Goal: Task Accomplishment & Management: Complete application form

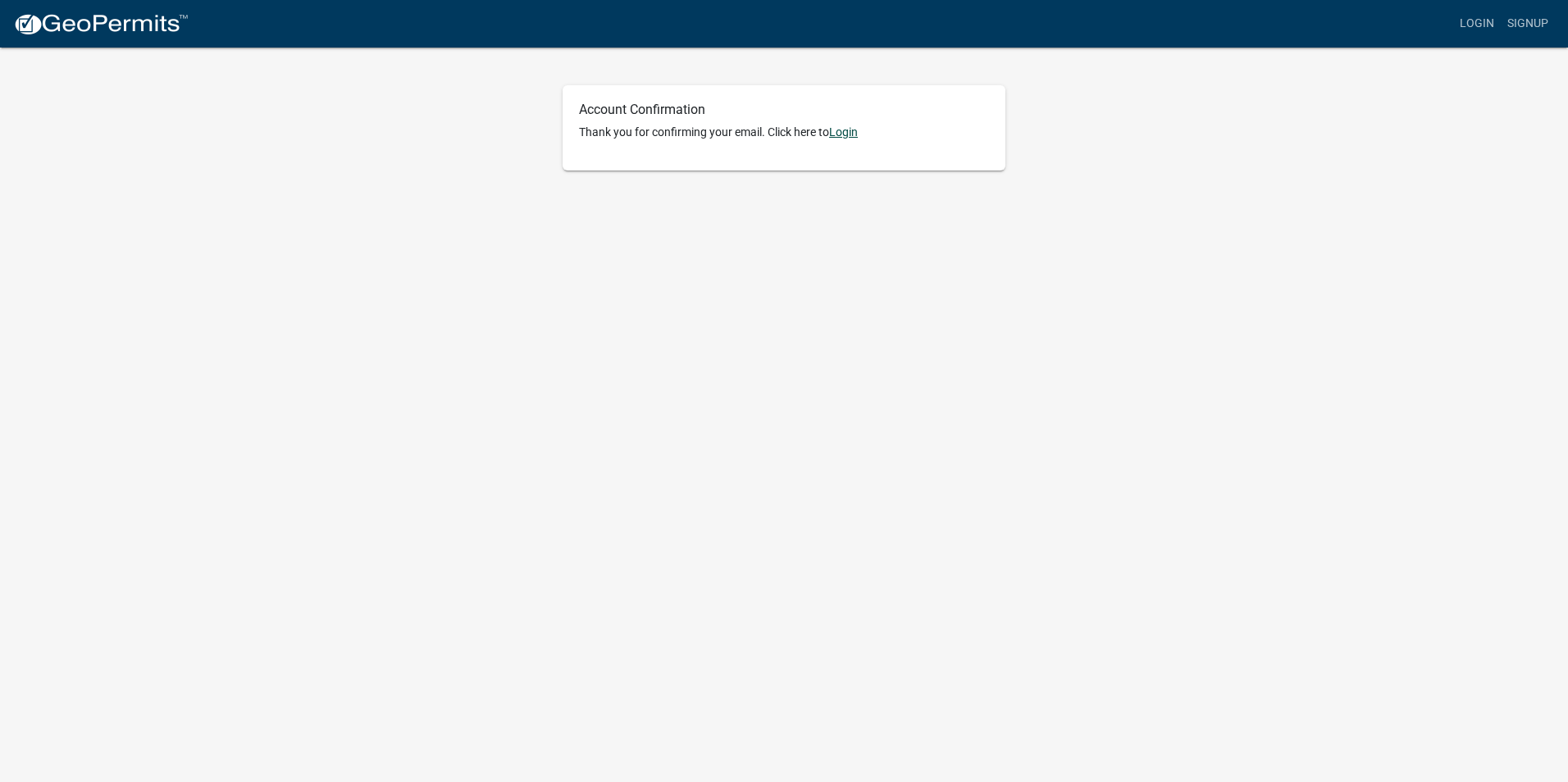
click at [851, 134] on link "Login" at bounding box center [843, 132] width 29 height 13
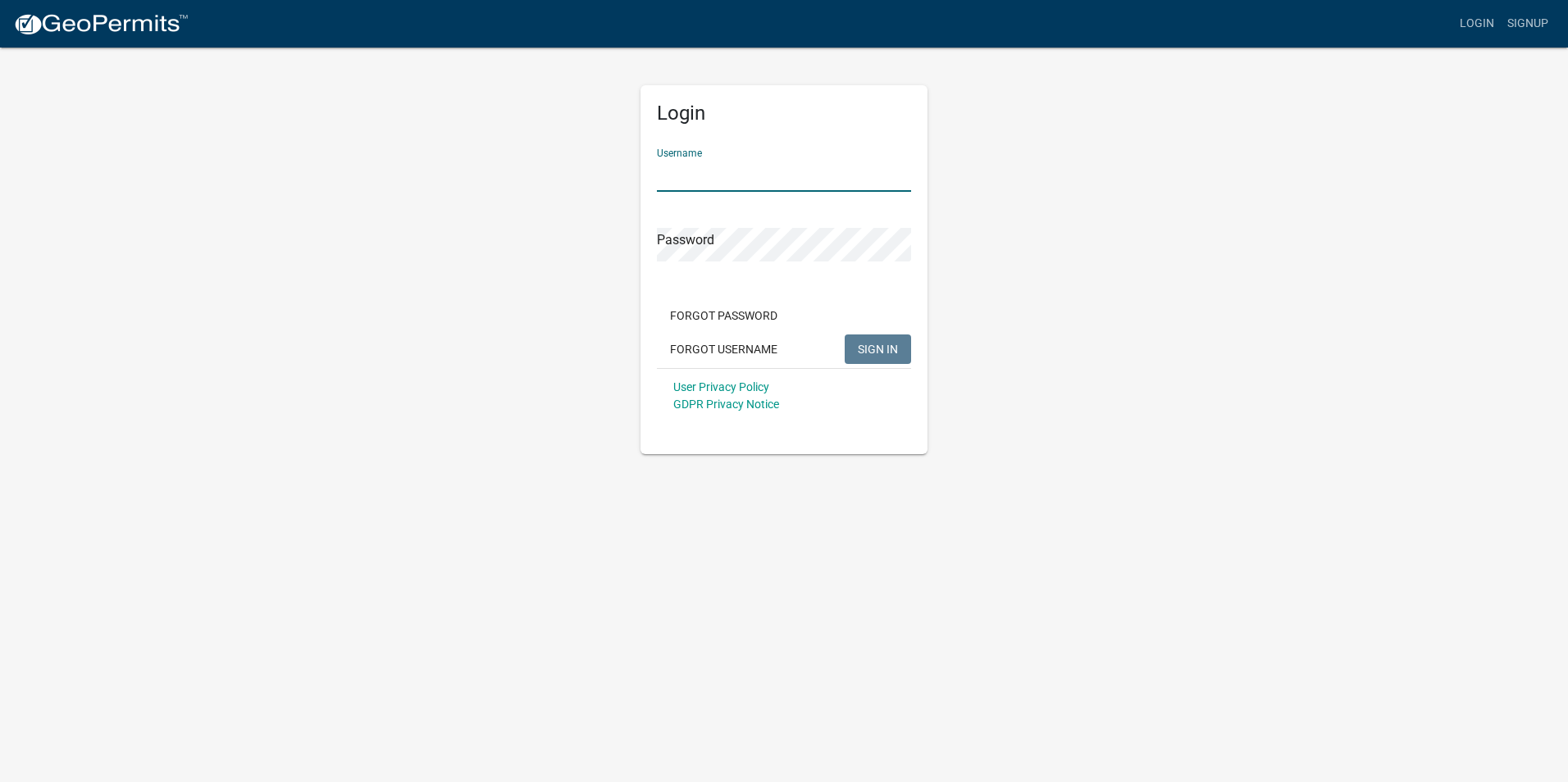
click at [767, 174] on input "Username" at bounding box center [784, 175] width 254 height 33
type input "jingraham"
click at [844, 334] on button "SIGN IN" at bounding box center [878, 349] width 67 height 30
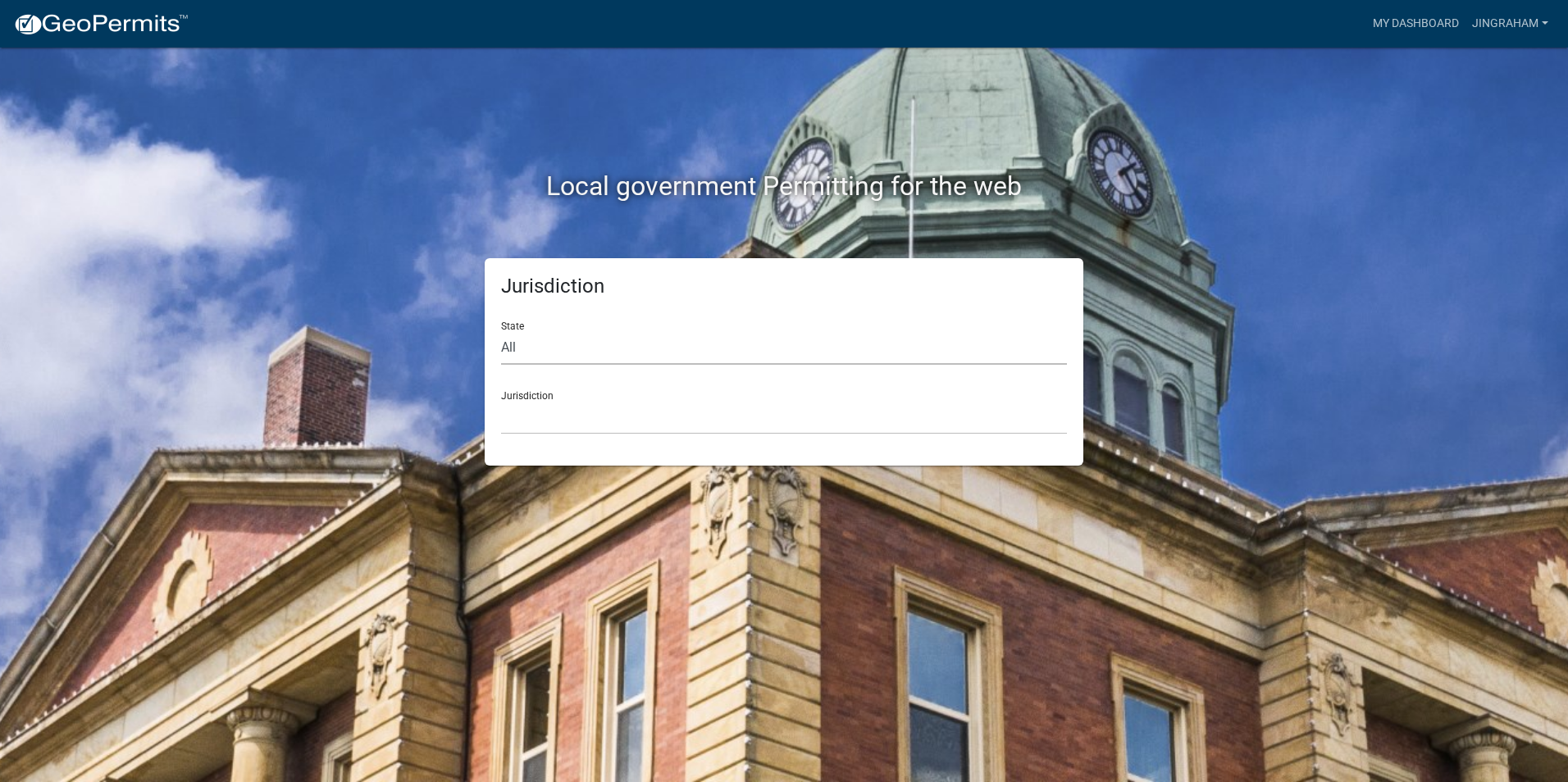
drag, startPoint x: 505, startPoint y: 347, endPoint x: 522, endPoint y: 347, distance: 17.0
click at [505, 347] on select "All Colorado Georgia Indiana Iowa Kansas Minnesota Ohio South Carolina Wisconsin" at bounding box center [784, 348] width 565 height 33
select select "Iowa"
click at [501, 332] on select "All Colorado Georgia Indiana Iowa Kansas Minnesota Ohio South Carolina Wisconsin" at bounding box center [784, 348] width 565 height 33
click at [589, 411] on select "Boone County, Iowa Butler County, Iowa Cerro Gordo County, Iowa City of Harlan,…" at bounding box center [784, 418] width 565 height 33
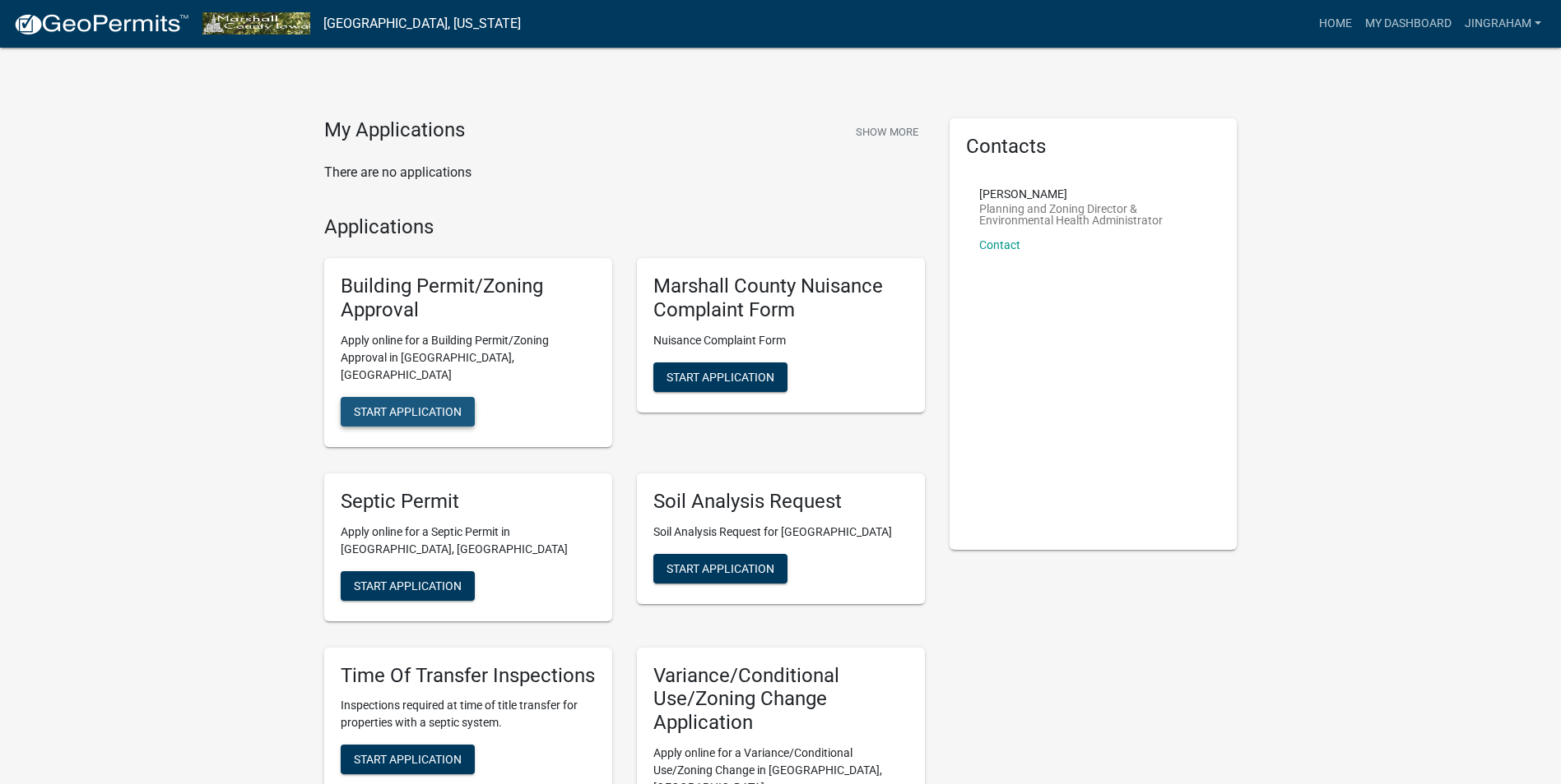
click at [407, 405] on span "Start Application" at bounding box center [408, 411] width 108 height 13
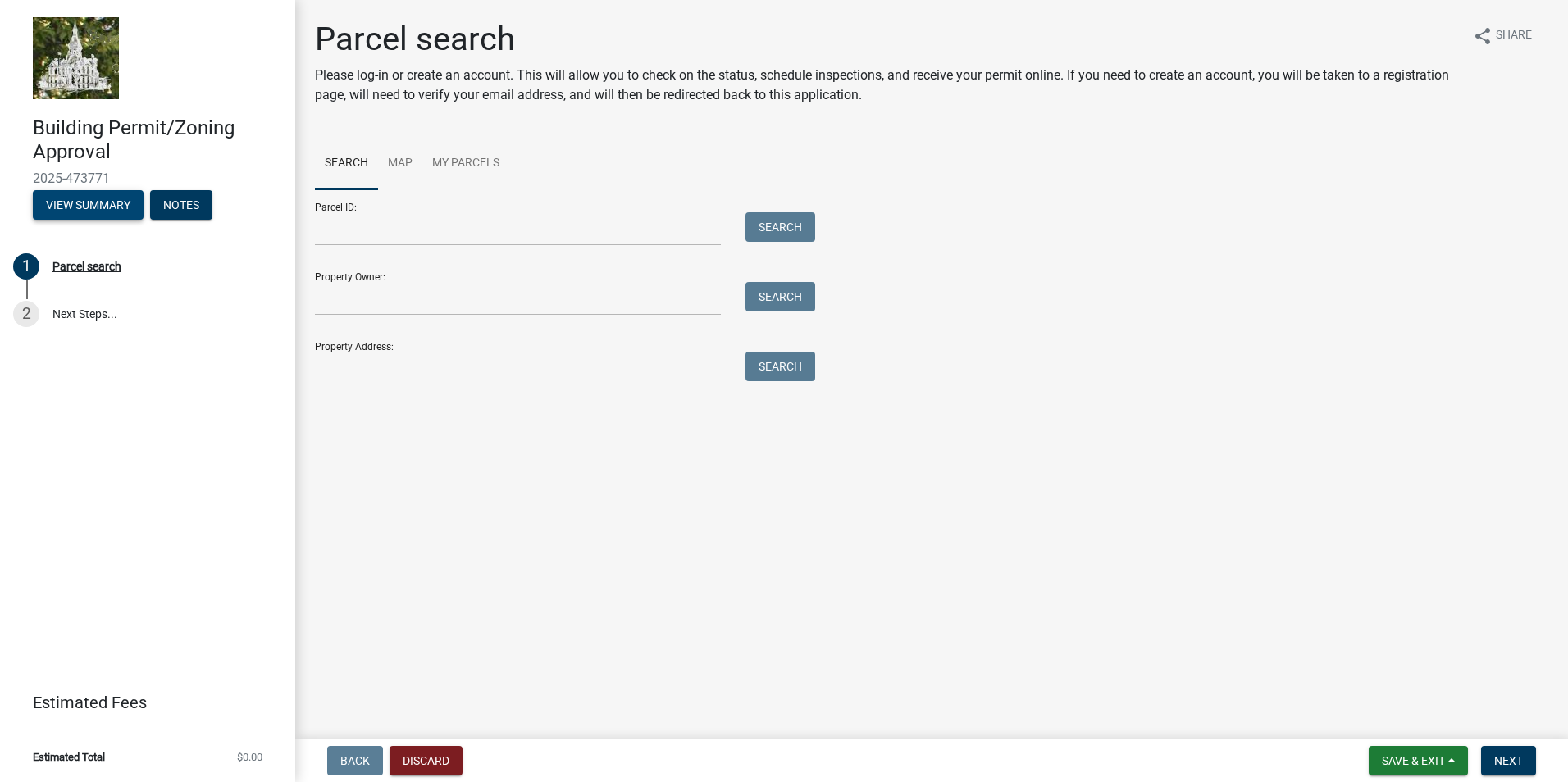
click at [82, 201] on button "View Summary" at bounding box center [88, 205] width 111 height 30
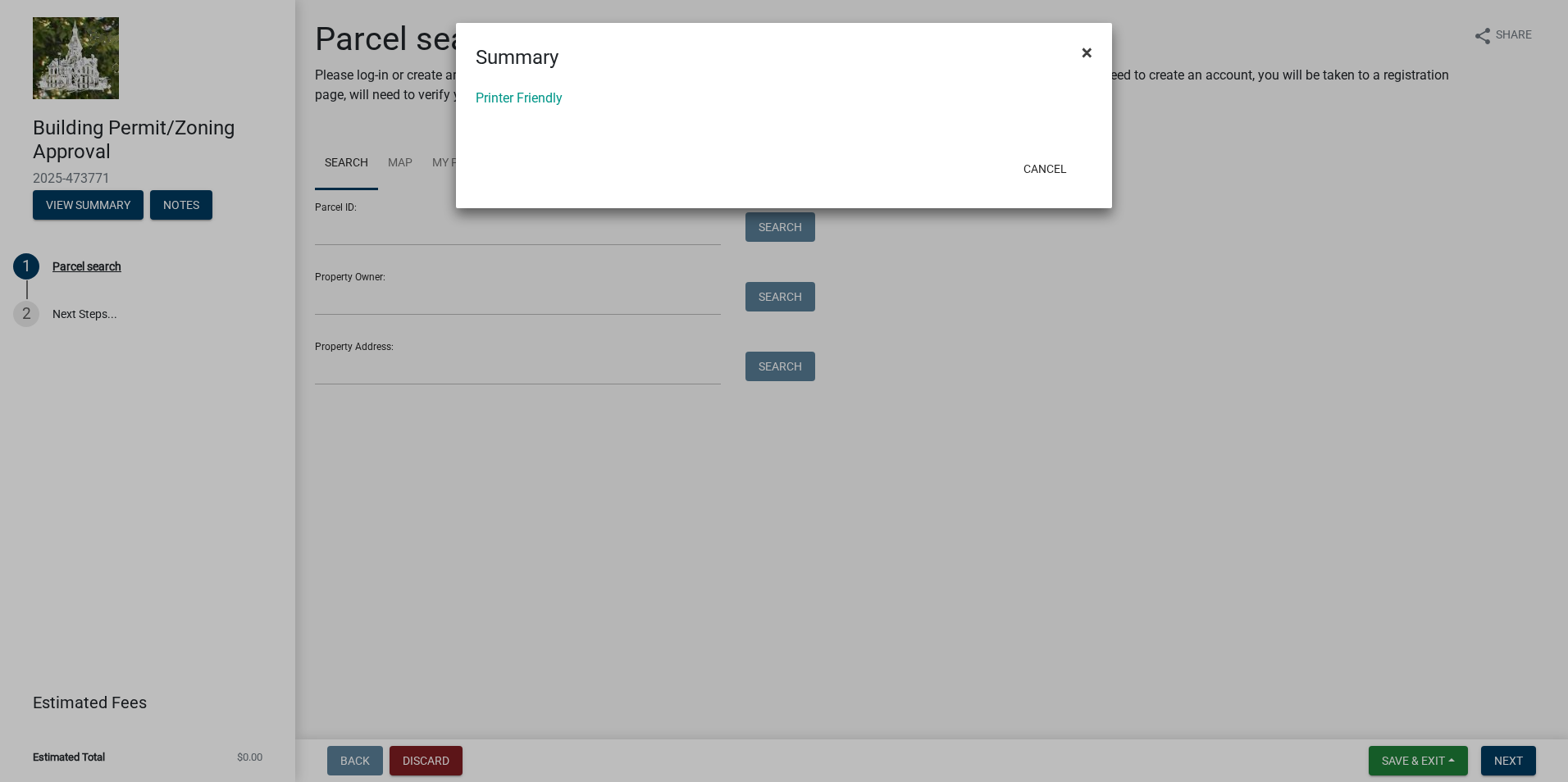
click at [1086, 50] on span "×" at bounding box center [1087, 53] width 11 height 23
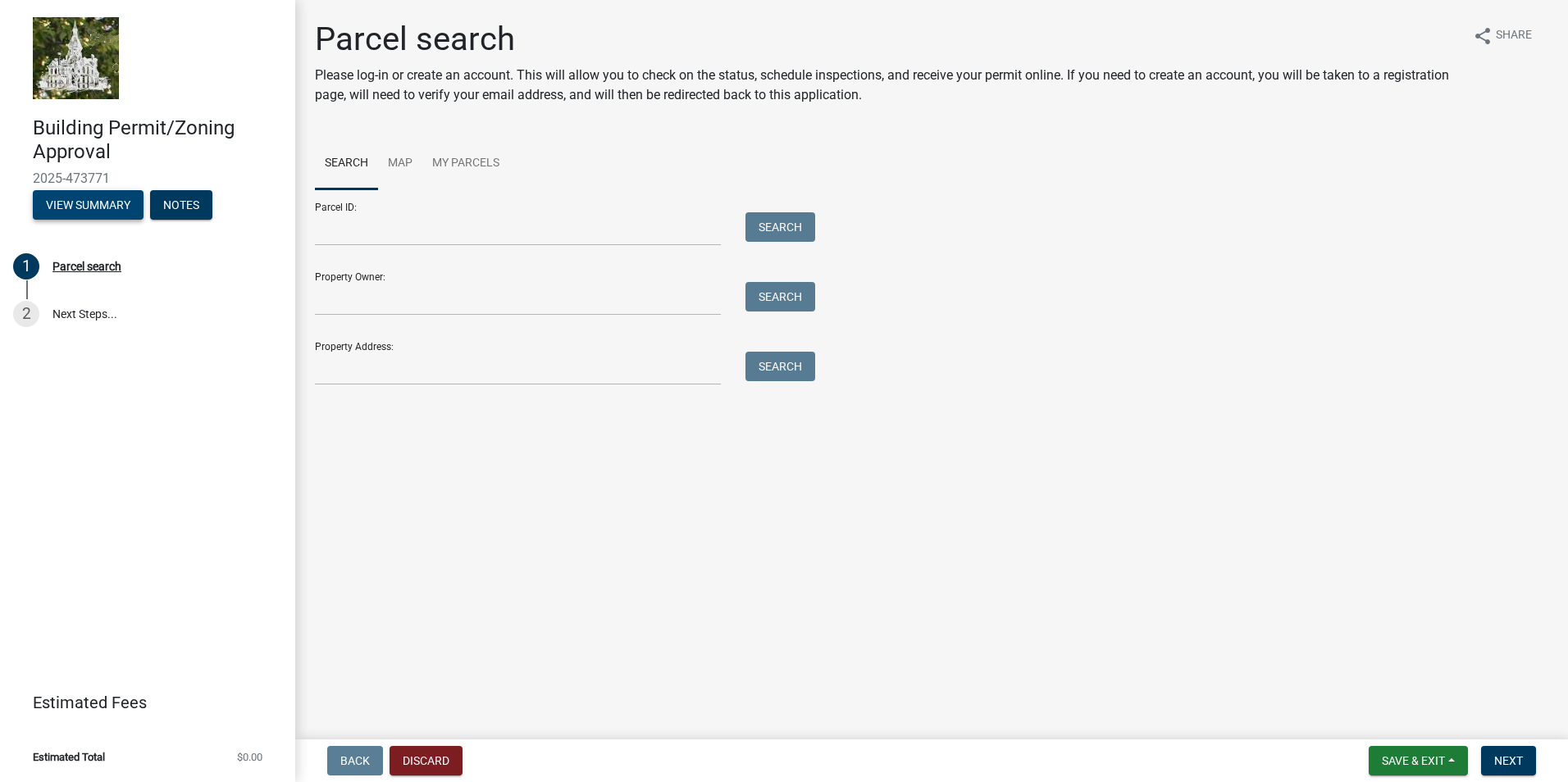
click at [77, 207] on button "View Summary" at bounding box center [88, 205] width 111 height 30
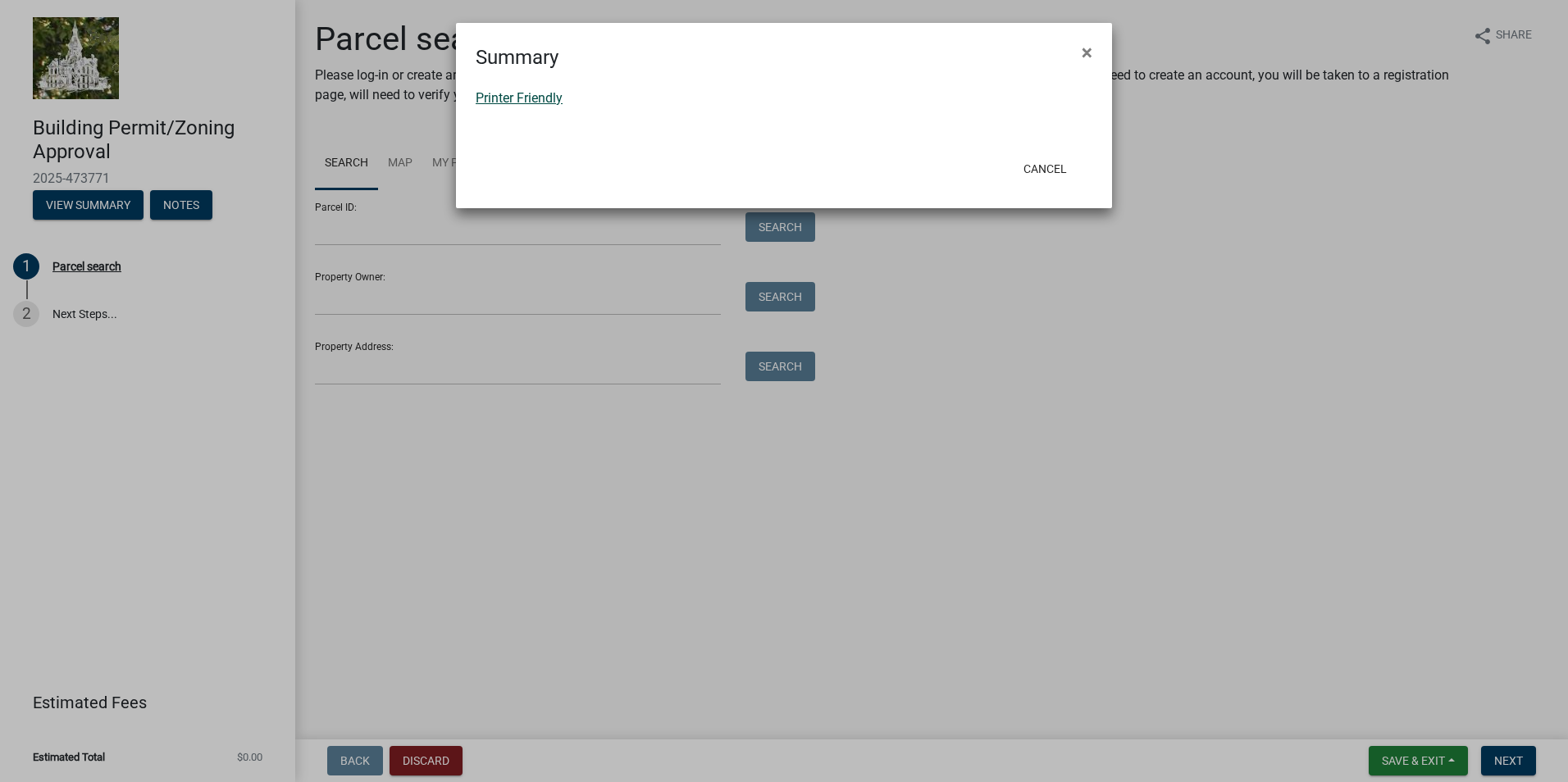
click at [551, 98] on link "Printer Friendly" at bounding box center [519, 99] width 87 height 16
click at [1047, 164] on button "Cancel" at bounding box center [1045, 169] width 69 height 30
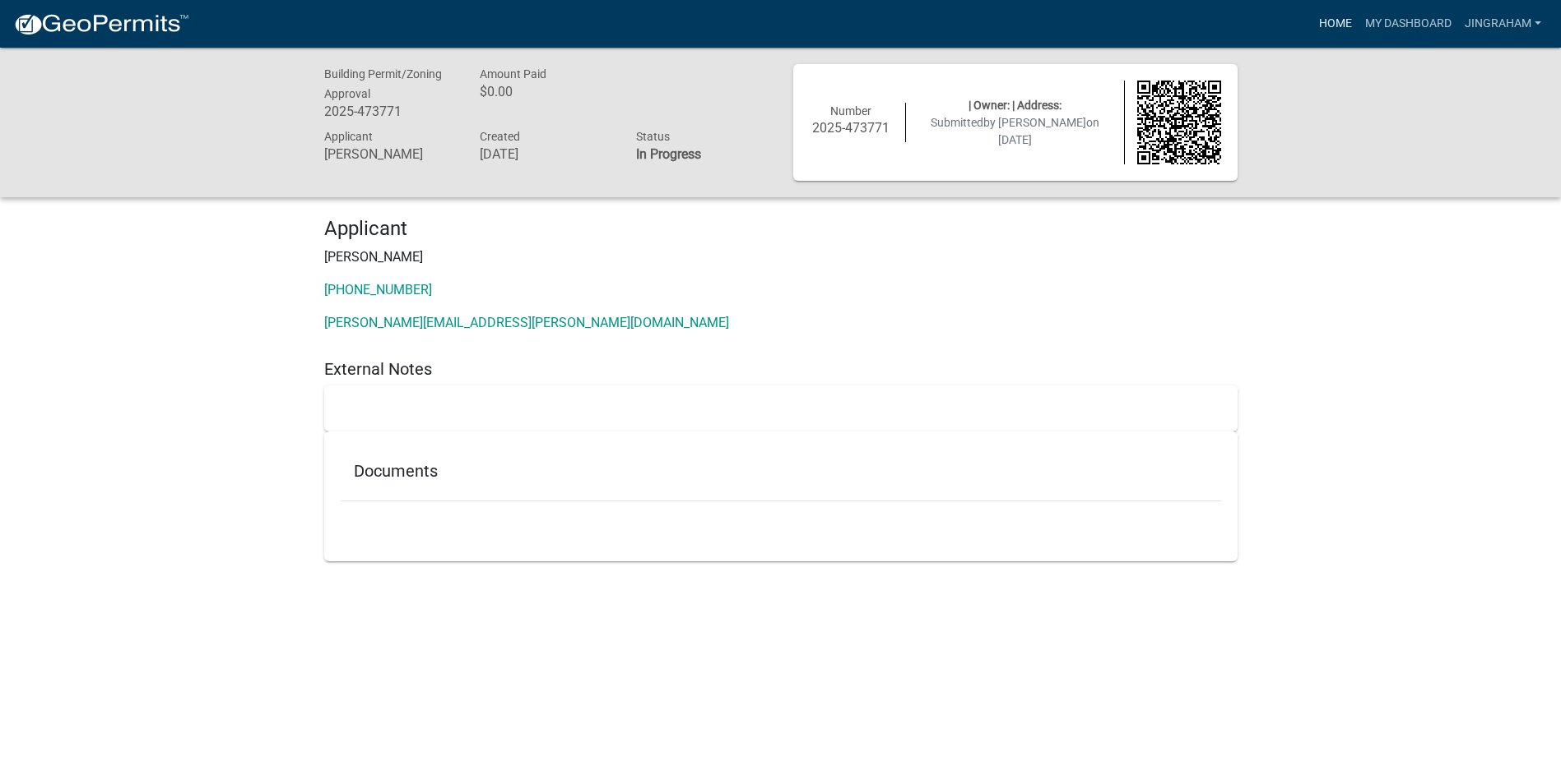
click at [1335, 21] on link "Home" at bounding box center [1335, 23] width 46 height 31
